Goal: Task Accomplishment & Management: Manage account settings

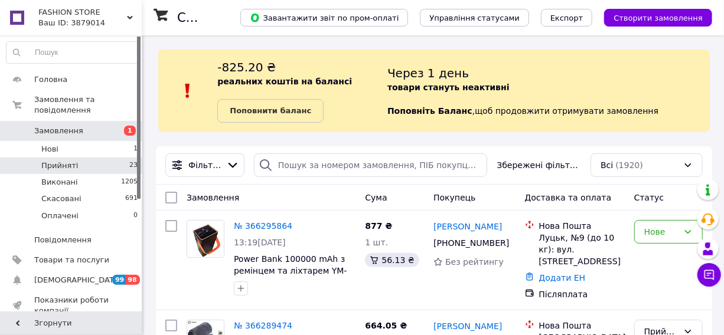
click at [119, 158] on li "Прийняті 23" at bounding box center [72, 166] width 145 height 17
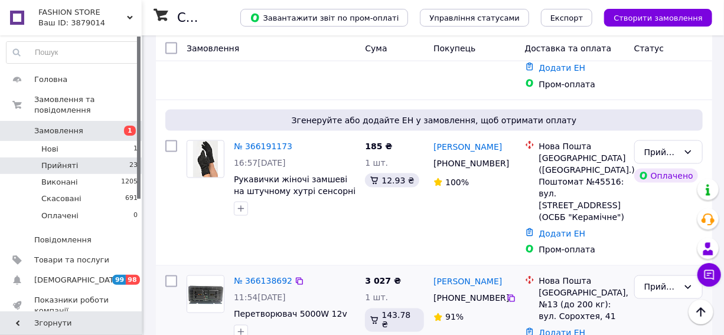
scroll to position [805, 0]
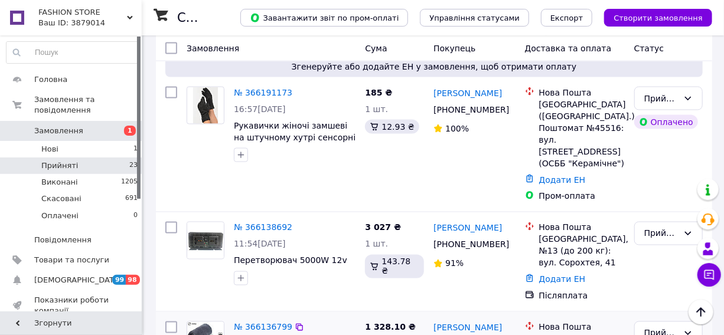
click at [677, 327] on div "Прийнято" at bounding box center [661, 333] width 34 height 13
click at [661, 247] on li "Виконано" at bounding box center [668, 251] width 67 height 21
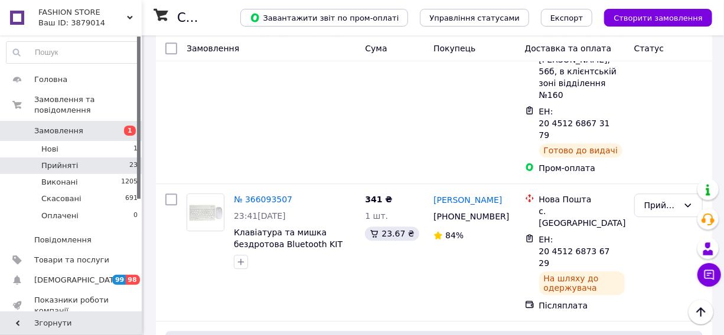
scroll to position [1449, 0]
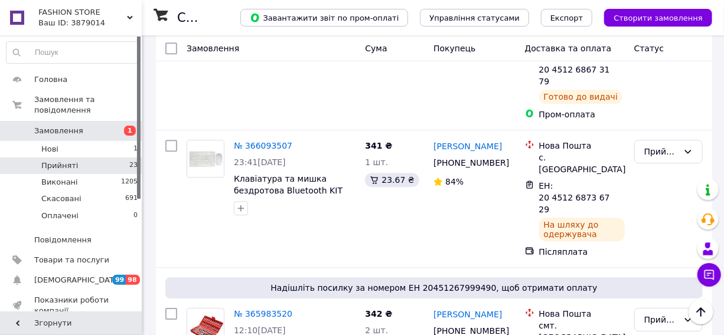
click at [655, 230] on li "Виконано" at bounding box center [668, 236] width 67 height 21
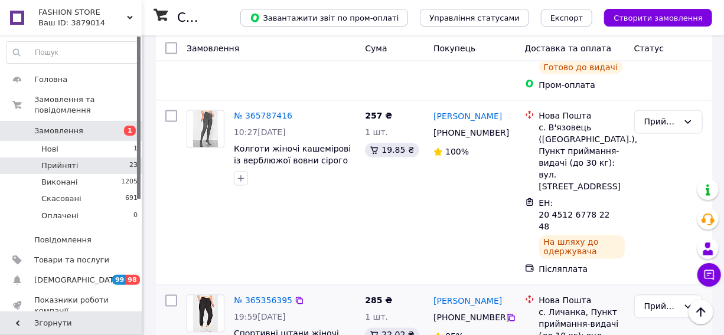
scroll to position [2931, 0]
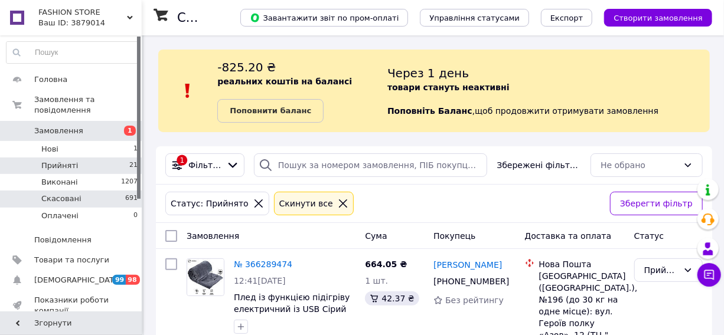
scroll to position [107, 0]
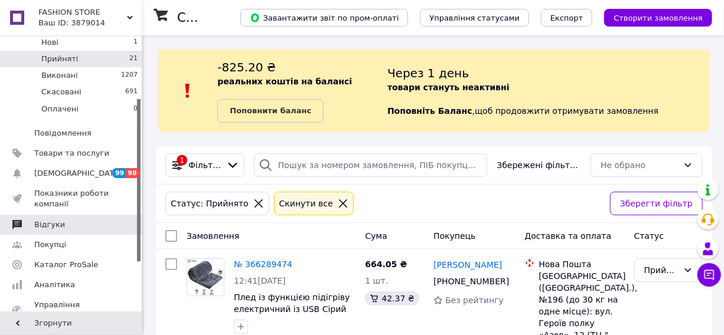
click at [54, 220] on span "Відгуки" at bounding box center [49, 225] width 31 height 11
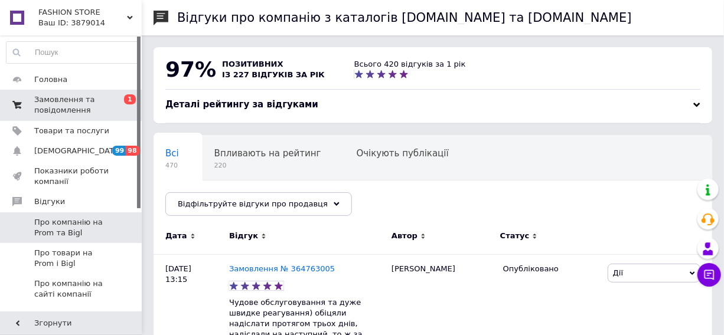
click at [71, 104] on span "Замовлення та повідомлення" at bounding box center [71, 104] width 75 height 21
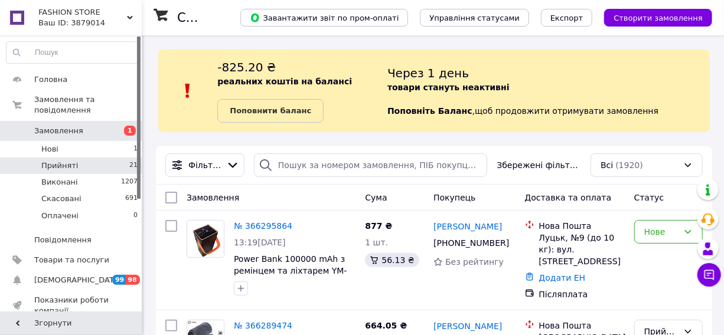
click at [129, 161] on span "21" at bounding box center [133, 166] width 8 height 11
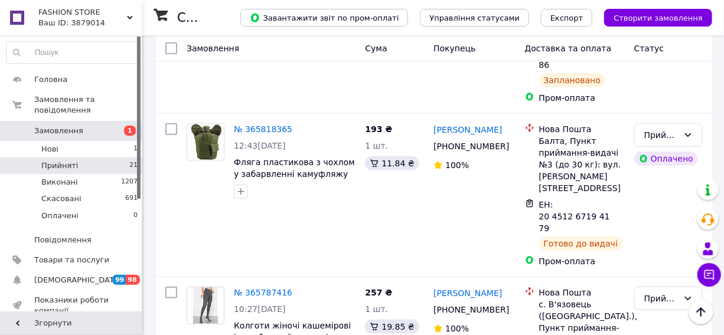
scroll to position [2388, 0]
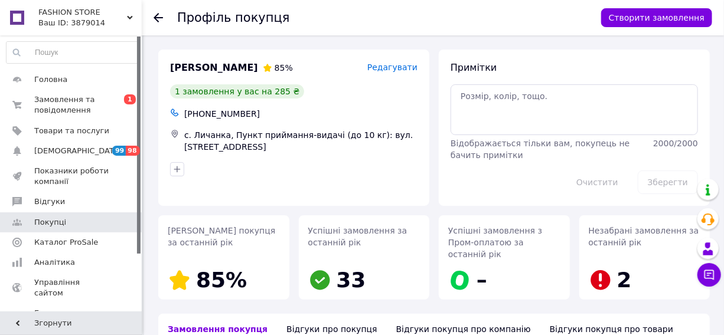
scroll to position [180, 0]
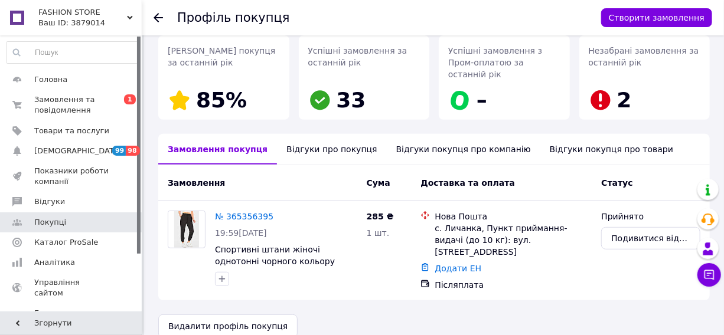
click at [335, 136] on div "Відгуки про покупця" at bounding box center [331, 149] width 109 height 31
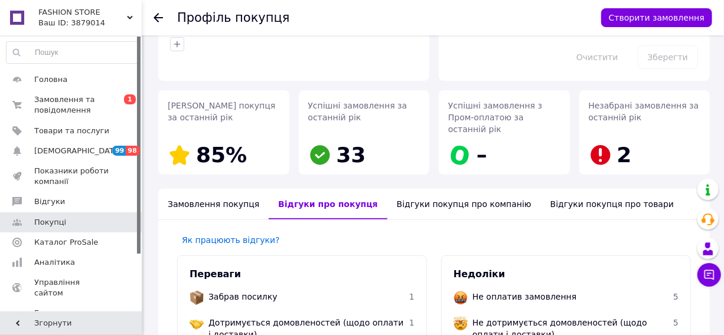
scroll to position [179, 0]
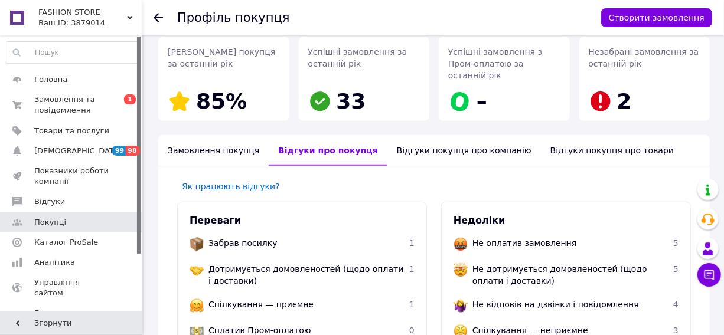
click at [544, 141] on div "Відгуки покупця про товари" at bounding box center [612, 150] width 142 height 31
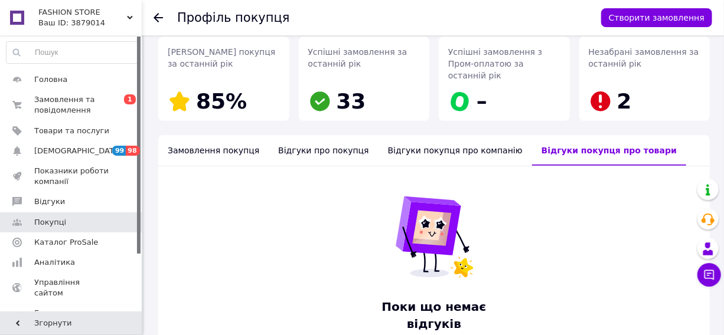
click at [476, 141] on div "Відгуки покупця про компанію" at bounding box center [454, 150] width 153 height 31
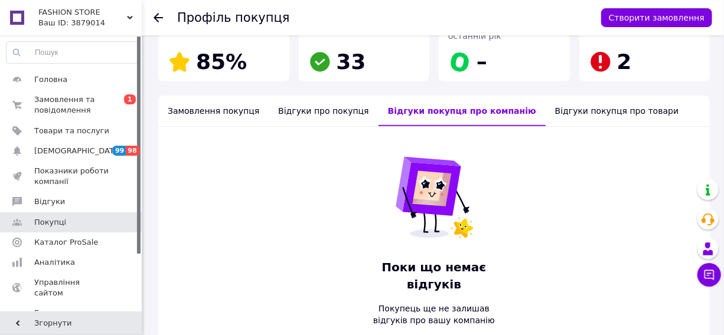
scroll to position [165, 0]
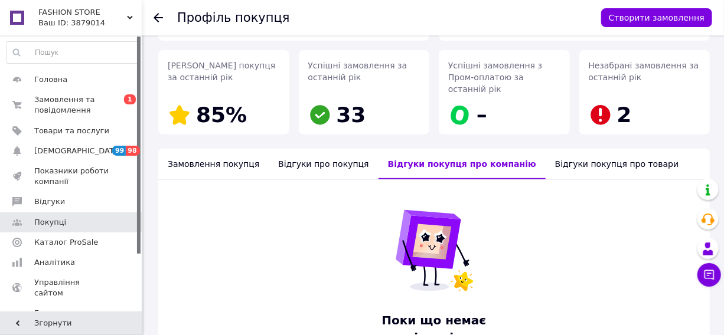
click at [308, 159] on div "Відгуки про покупця" at bounding box center [323, 164] width 109 height 31
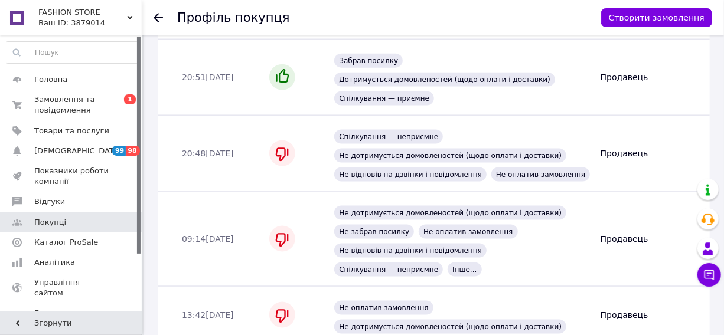
scroll to position [0, 0]
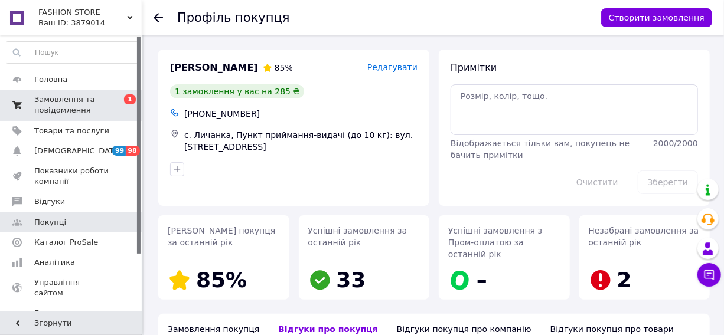
click at [79, 106] on span "Замовлення та повідомлення" at bounding box center [71, 104] width 75 height 21
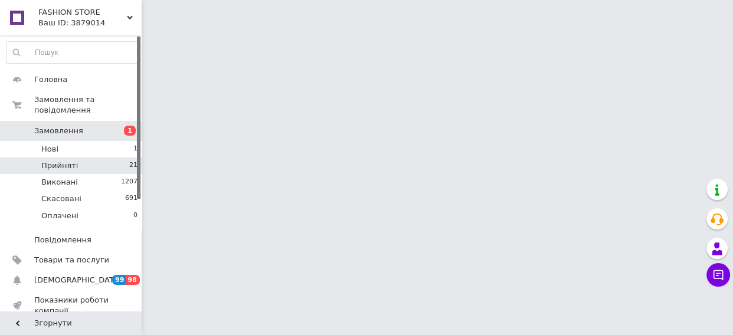
click at [97, 158] on li "Прийняті 21" at bounding box center [72, 166] width 145 height 17
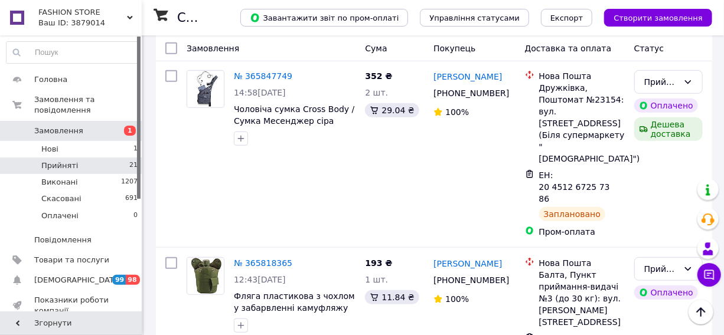
scroll to position [2468, 0]
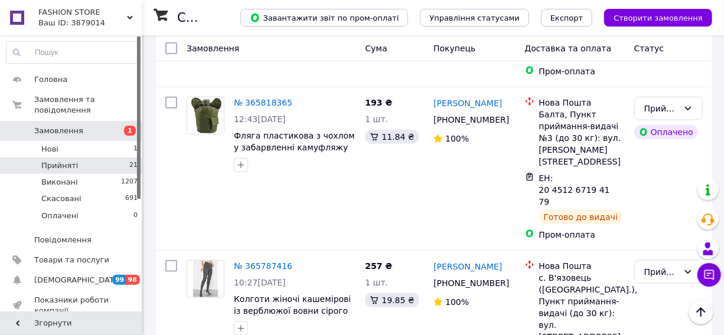
click at [658, 112] on li "Виконано" at bounding box center [668, 114] width 67 height 21
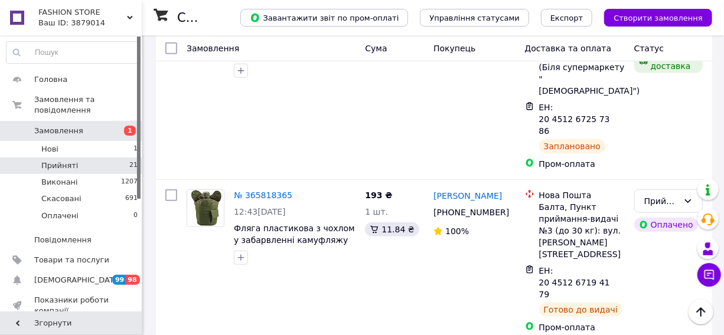
scroll to position [2468, 0]
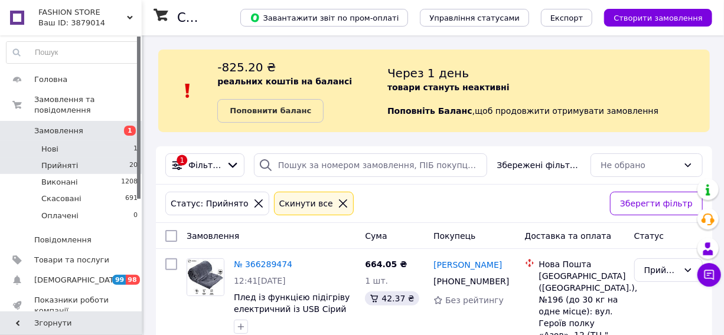
click at [122, 141] on li "Нові 1" at bounding box center [72, 149] width 145 height 17
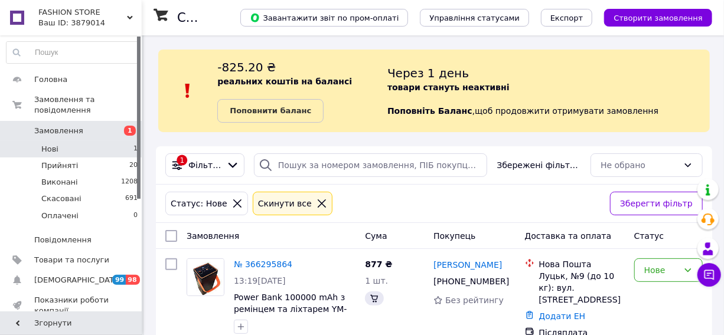
scroll to position [20, 0]
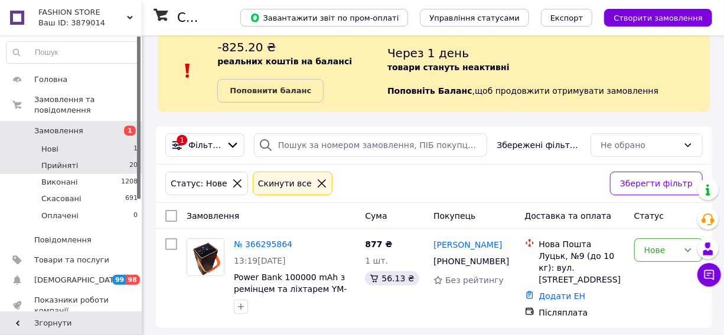
click at [119, 158] on li "Прийняті 20" at bounding box center [72, 166] width 145 height 17
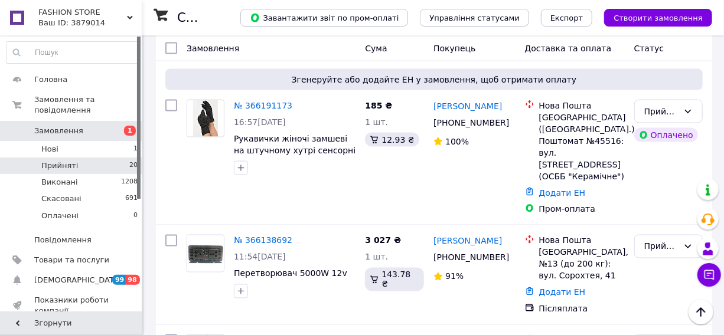
scroll to position [845, 0]
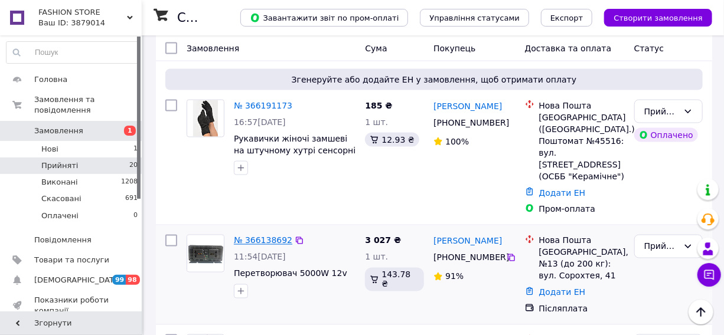
click at [262, 236] on link "№ 366138692" at bounding box center [263, 240] width 58 height 9
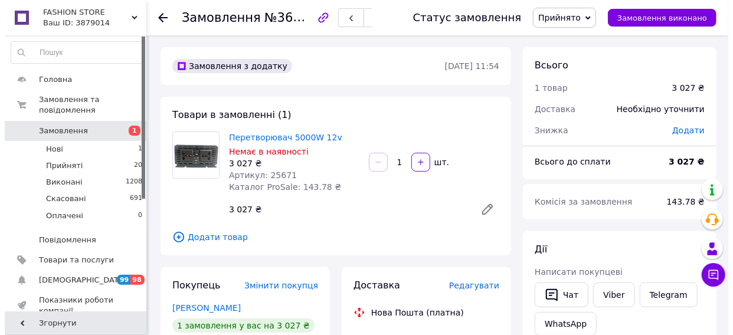
scroll to position [107, 0]
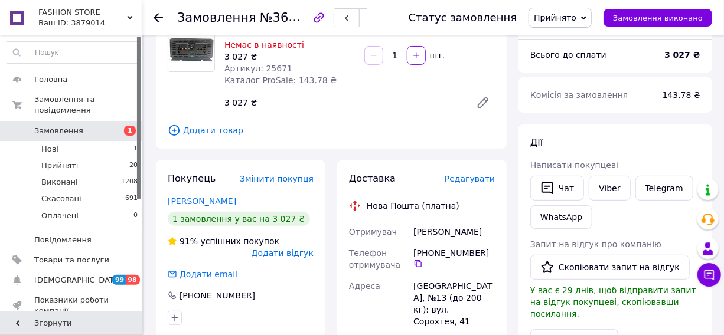
click at [292, 250] on span "Додати відгук" at bounding box center [283, 253] width 62 height 9
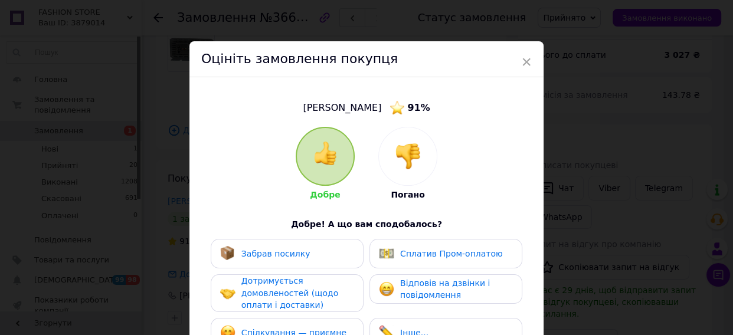
click at [411, 190] on span "Погано" at bounding box center [408, 194] width 34 height 9
click at [407, 161] on img at bounding box center [408, 156] width 26 height 26
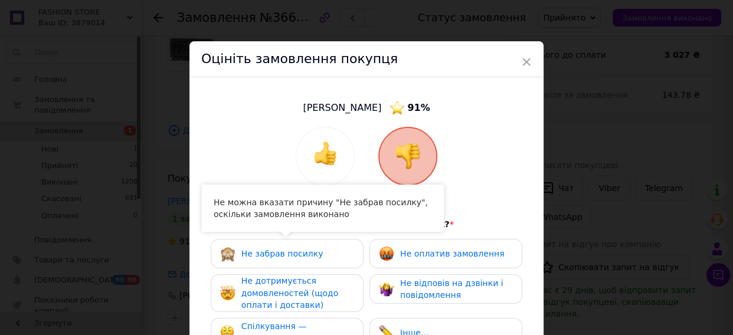
click at [321, 247] on div "Не забрав посилку" at bounding box center [287, 253] width 134 height 15
click at [403, 246] on div "Не оплатив замовлення" at bounding box center [441, 253] width 125 height 15
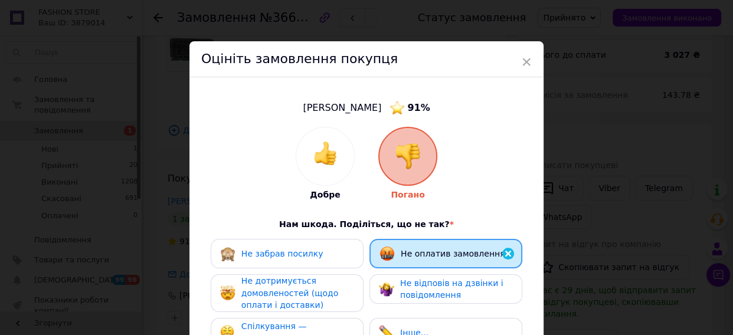
click at [404, 281] on span "Не відповів на дзвінки і повідомлення" at bounding box center [451, 290] width 103 height 22
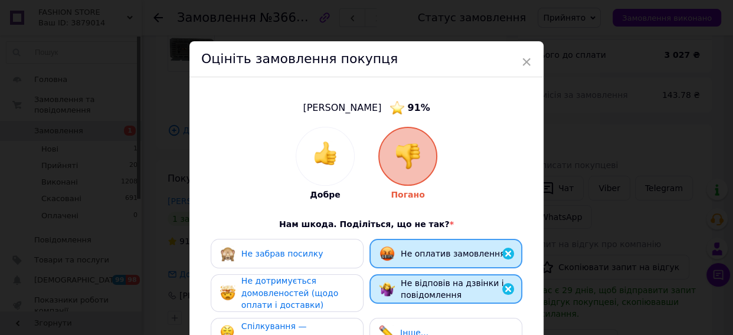
click at [348, 284] on div "Не дотримується домовленостей (щодо оплати і доставки)" at bounding box center [297, 293] width 112 height 37
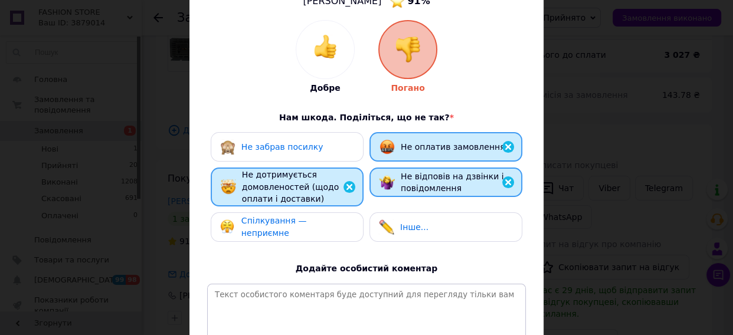
click at [330, 213] on div "Спілкування — неприємне" at bounding box center [287, 228] width 153 height 30
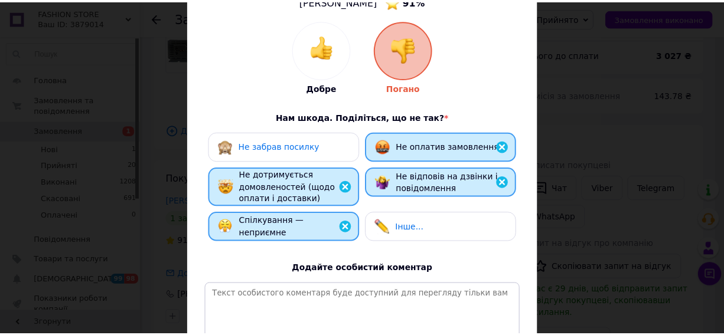
scroll to position [252, 0]
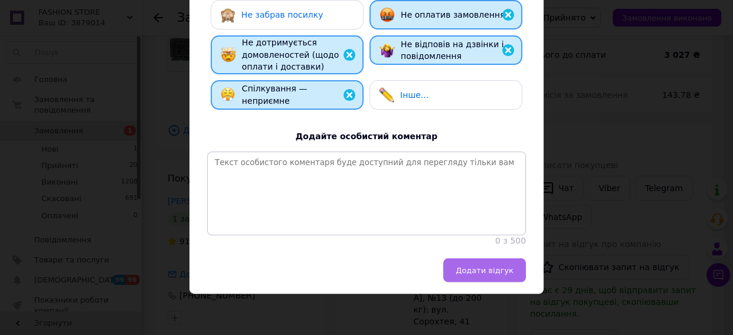
click at [484, 272] on span "Додати відгук" at bounding box center [485, 270] width 58 height 9
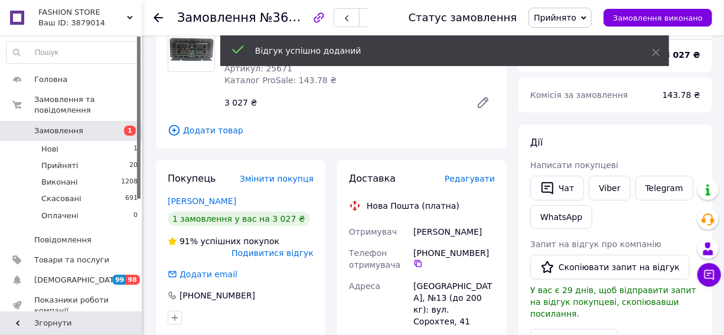
scroll to position [53, 0]
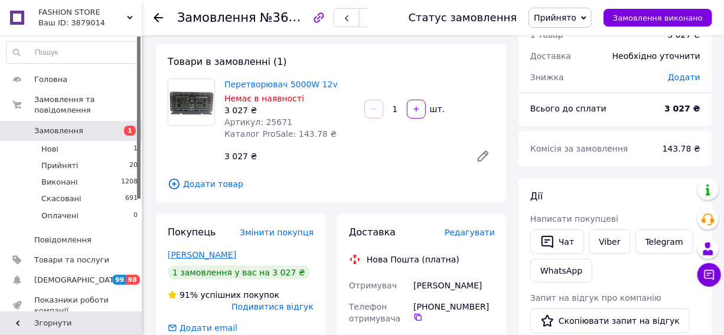
click at [197, 251] on link "[PERSON_NAME]" at bounding box center [202, 254] width 68 height 9
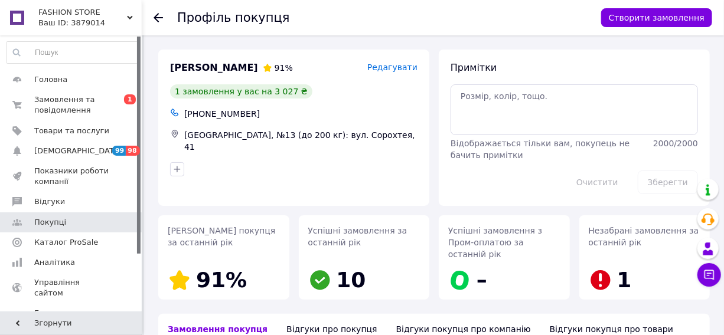
scroll to position [173, 0]
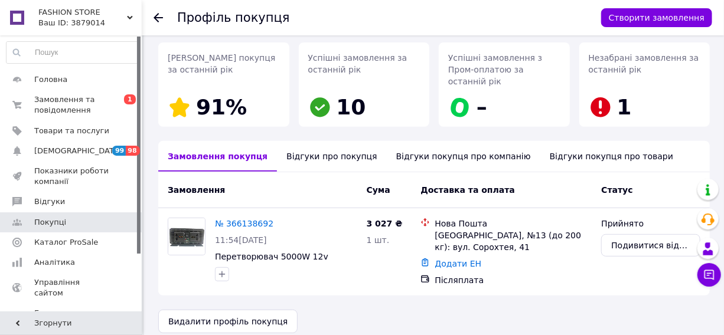
click at [318, 147] on div "Відгуки про покупця" at bounding box center [331, 156] width 109 height 31
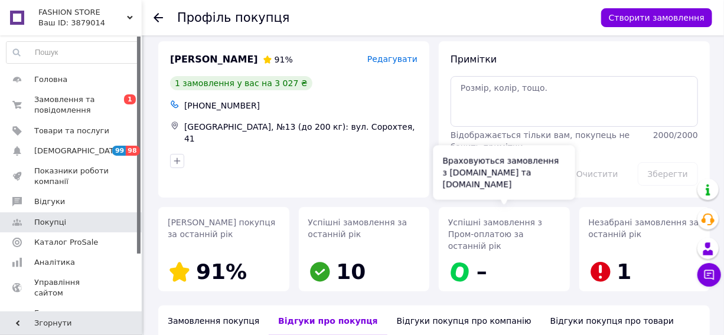
scroll to position [0, 0]
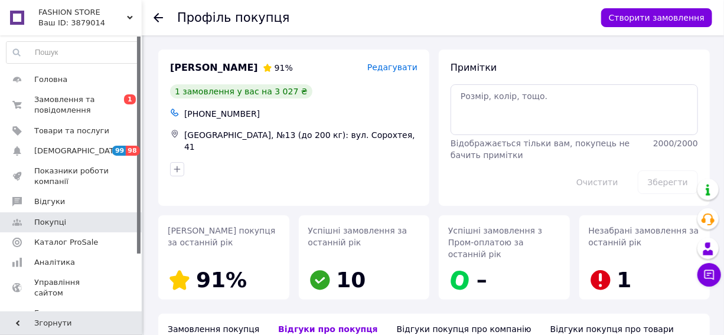
click at [157, 15] on use at bounding box center [157, 17] width 9 height 9
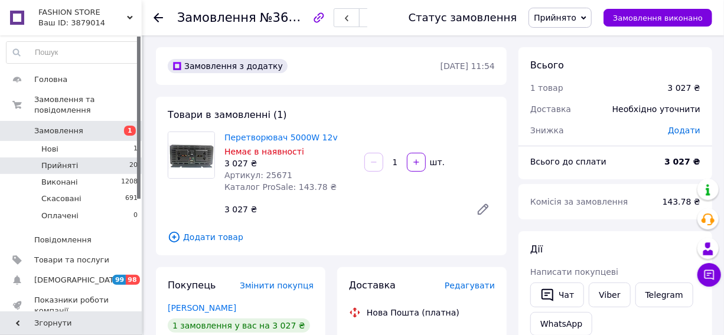
click at [129, 161] on span "20" at bounding box center [133, 166] width 8 height 11
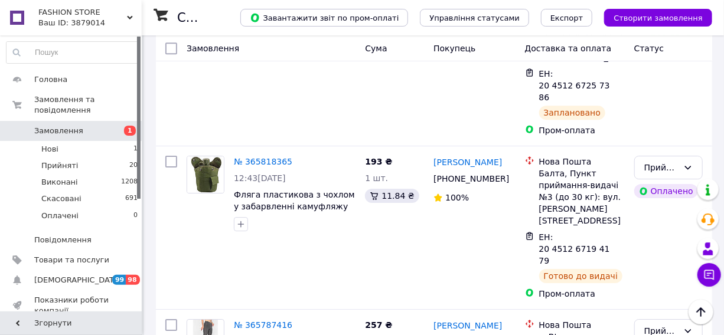
scroll to position [3542, 0]
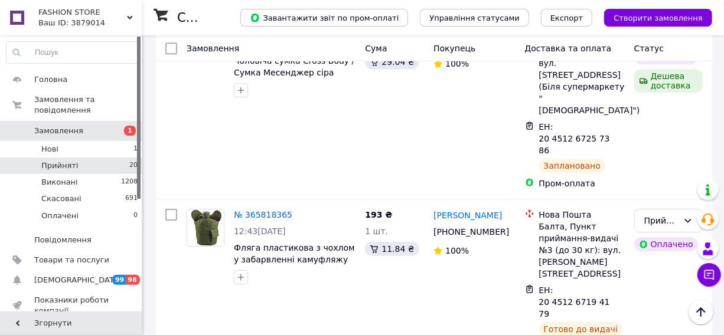
click at [129, 161] on span "20" at bounding box center [133, 166] width 8 height 11
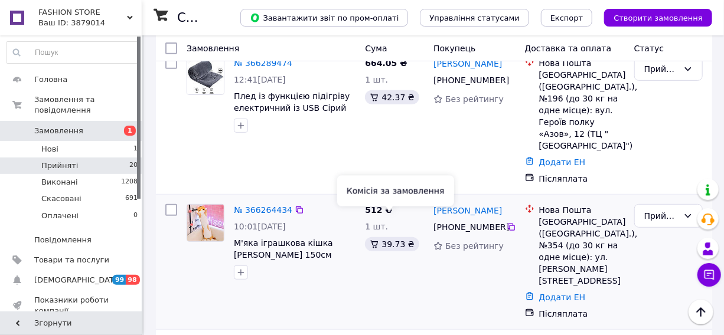
scroll to position [148, 0]
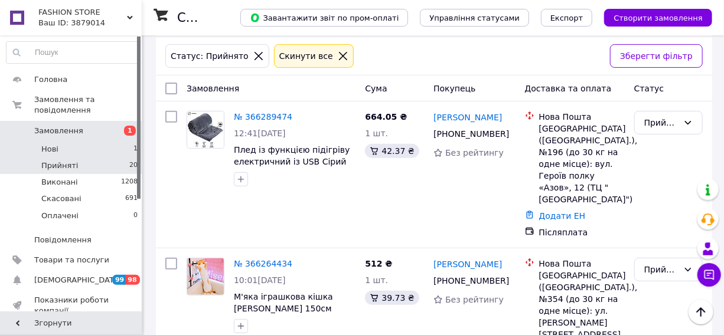
click at [133, 144] on span "1" at bounding box center [135, 149] width 4 height 11
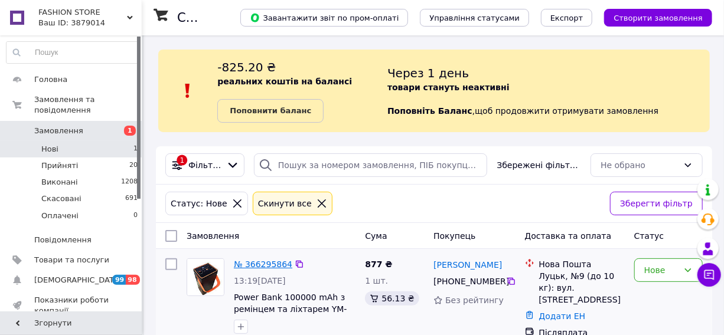
click at [249, 266] on link "№ 366295864" at bounding box center [263, 264] width 58 height 9
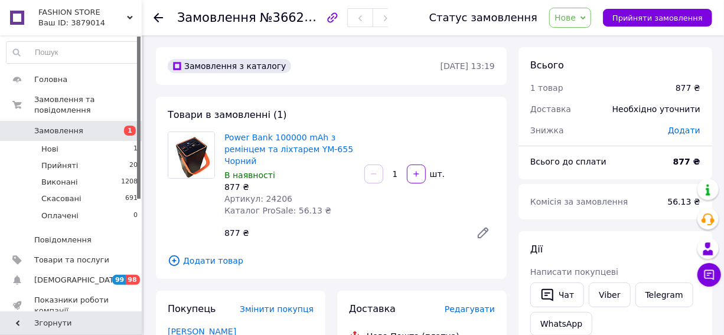
scroll to position [53, 0]
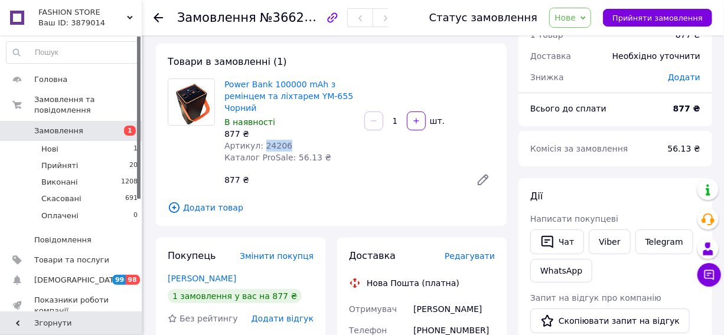
drag, startPoint x: 259, startPoint y: 143, endPoint x: 285, endPoint y: 141, distance: 26.7
click at [285, 141] on div "Артикул: 24206" at bounding box center [289, 146] width 130 height 12
drag, startPoint x: 273, startPoint y: 141, endPoint x: 300, endPoint y: 142, distance: 26.6
click at [300, 142] on div "Артикул: 24206" at bounding box center [289, 146] width 130 height 12
drag, startPoint x: 259, startPoint y: 141, endPoint x: 289, endPoint y: 141, distance: 30.1
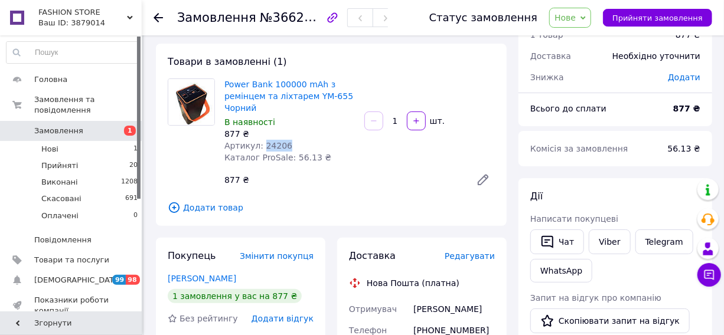
click at [289, 141] on div "Артикул: 24206" at bounding box center [289, 146] width 130 height 12
copy span "24206"
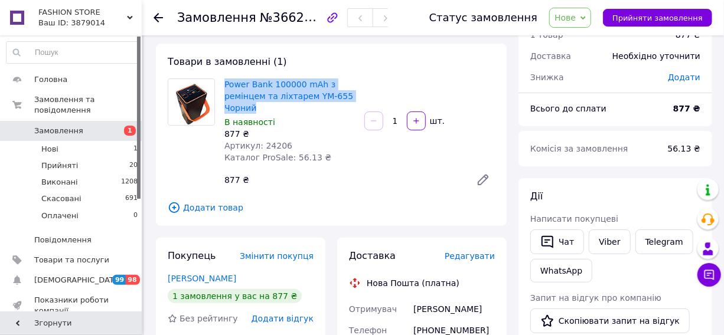
drag, startPoint x: 221, startPoint y: 81, endPoint x: 259, endPoint y: 106, distance: 45.0
click at [259, 106] on div "Power Bank 100000 mAh з ремінцем та ліхтарем YM-655 Чорний В наявності 877 ₴ Ар…" at bounding box center [290, 121] width 140 height 90
copy link "Power Bank 100000 mAh з ремінцем та ліхтарем YM-655 Чорний"
click at [87, 255] on span "Товари та послуги" at bounding box center [71, 260] width 75 height 11
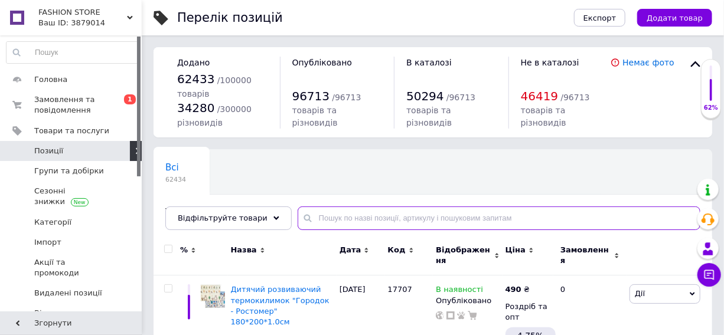
paste input "Power Bank 100000 mAh з ремінцем та ліхтарем YM-655 Чорний"
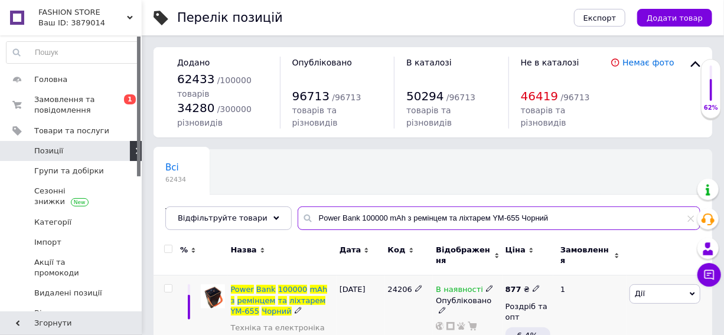
type input "Power Bank 100000 mAh з ремінцем та ліхтарем YM-655 Чорний"
click at [486, 286] on use at bounding box center [489, 289] width 6 height 6
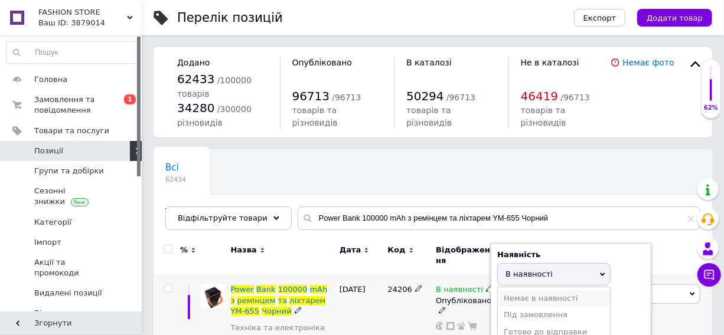
click at [518, 290] on li "Немає в наявності" at bounding box center [554, 298] width 112 height 17
click at [397, 304] on div "24206" at bounding box center [409, 332] width 48 height 112
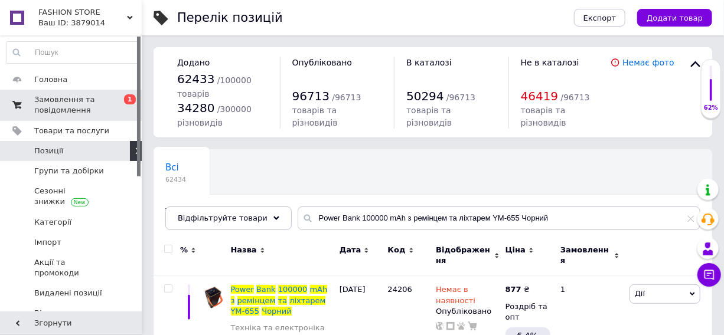
click at [67, 102] on span "Замовлення та повідомлення" at bounding box center [71, 104] width 75 height 21
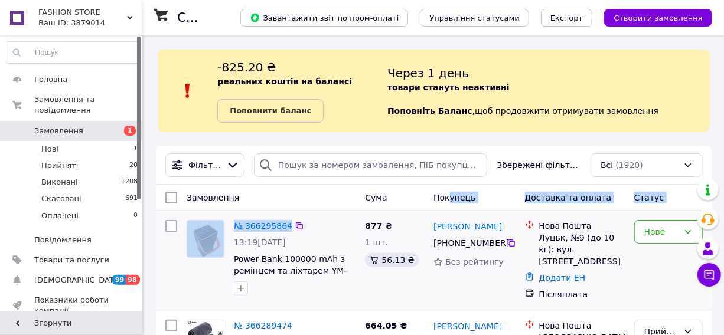
drag, startPoint x: 447, startPoint y: 204, endPoint x: 323, endPoint y: 227, distance: 126.1
click at [332, 226] on div "№ 366295864" at bounding box center [295, 226] width 124 height 14
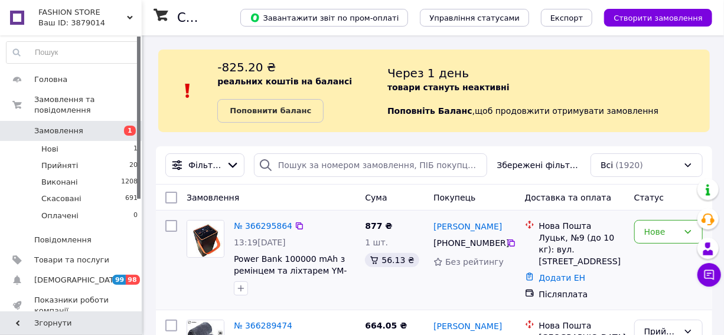
scroll to position [53, 0]
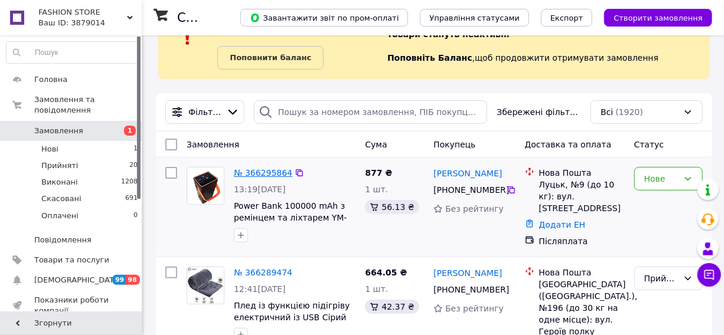
click at [253, 168] on link "№ 366295864" at bounding box center [263, 172] width 58 height 9
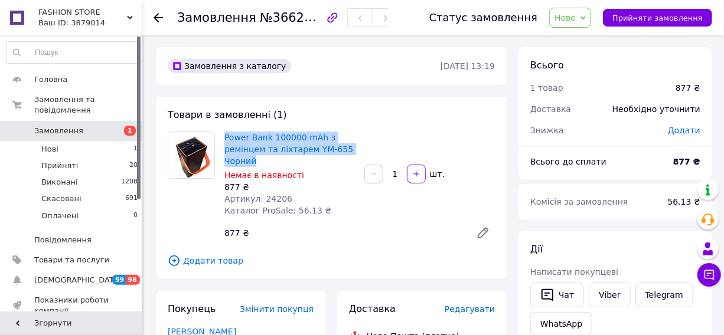
drag, startPoint x: 221, startPoint y: 132, endPoint x: 293, endPoint y: 156, distance: 76.0
click at [293, 156] on div "Power Bank 100000 mAh з ремінцем та ліхтарем YM-655 Чорний Немає в наявності 87…" at bounding box center [290, 174] width 140 height 90
copy link "Power Bank 100000 mAh з ремінцем та ліхтарем YM-655 Чорний"
click at [70, 250] on link "Товари та послуги" at bounding box center [72, 260] width 145 height 20
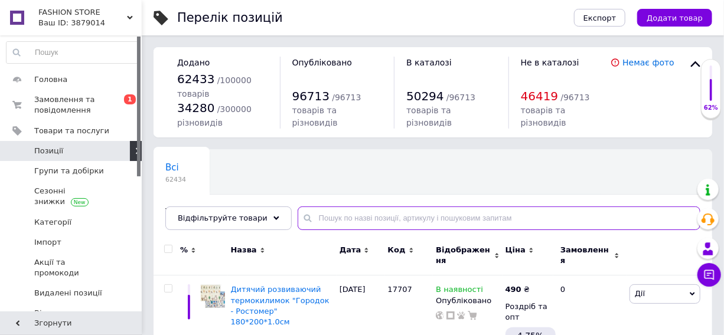
paste input "23564"
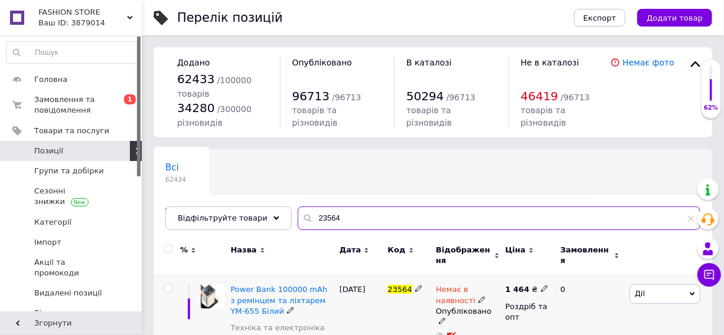
scroll to position [75, 0]
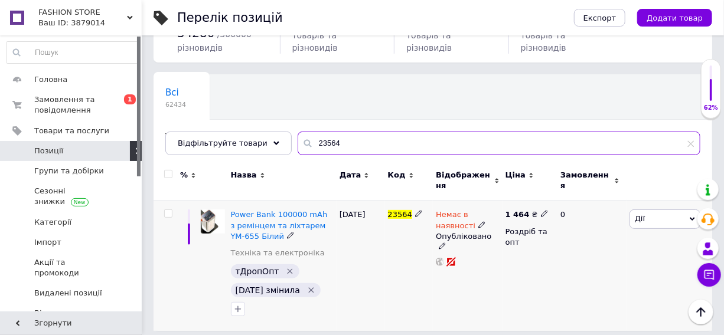
type input "23564"
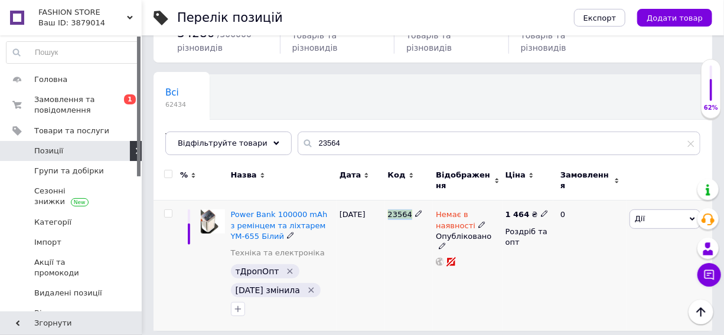
drag, startPoint x: 384, startPoint y: 209, endPoint x: 407, endPoint y: 207, distance: 23.1
click at [407, 207] on div "23564" at bounding box center [409, 266] width 48 height 130
copy span "23564"
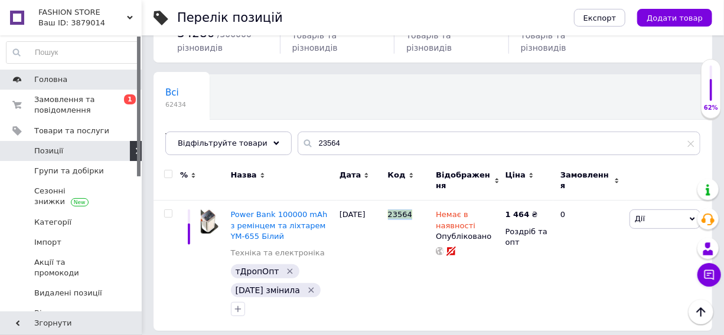
click at [69, 82] on span "Головна" at bounding box center [71, 79] width 75 height 11
